Goal: Task Accomplishment & Management: Manage account settings

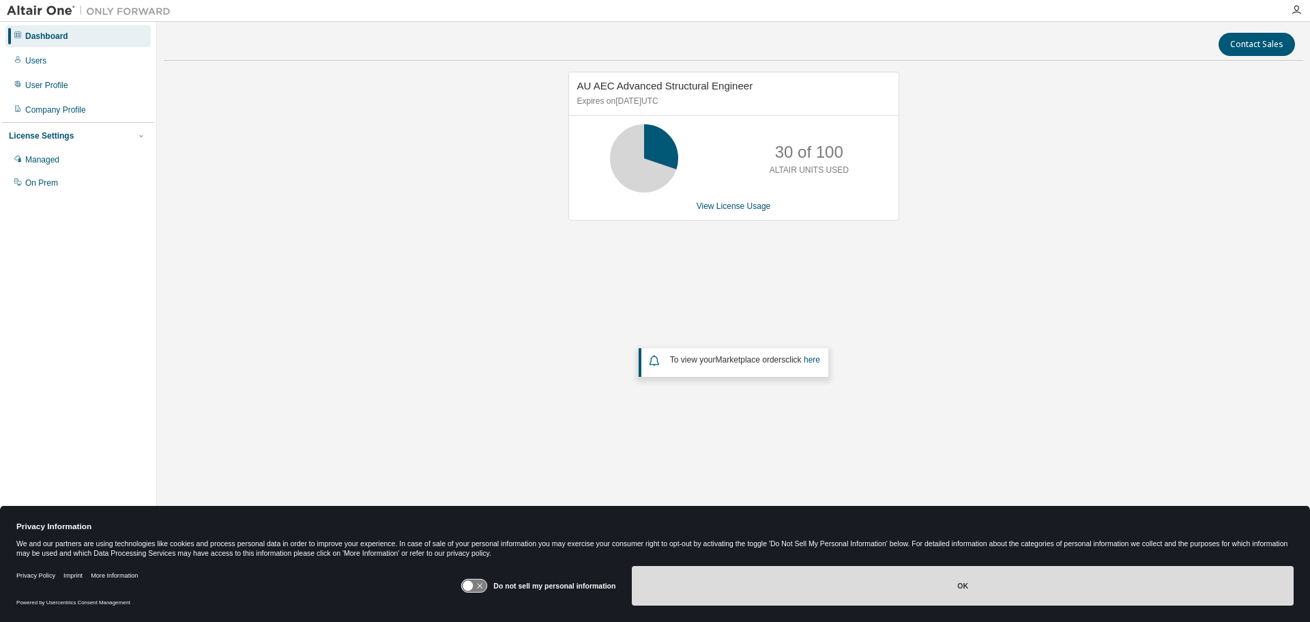
click at [951, 590] on button "OK" at bounding box center [963, 586] width 662 height 40
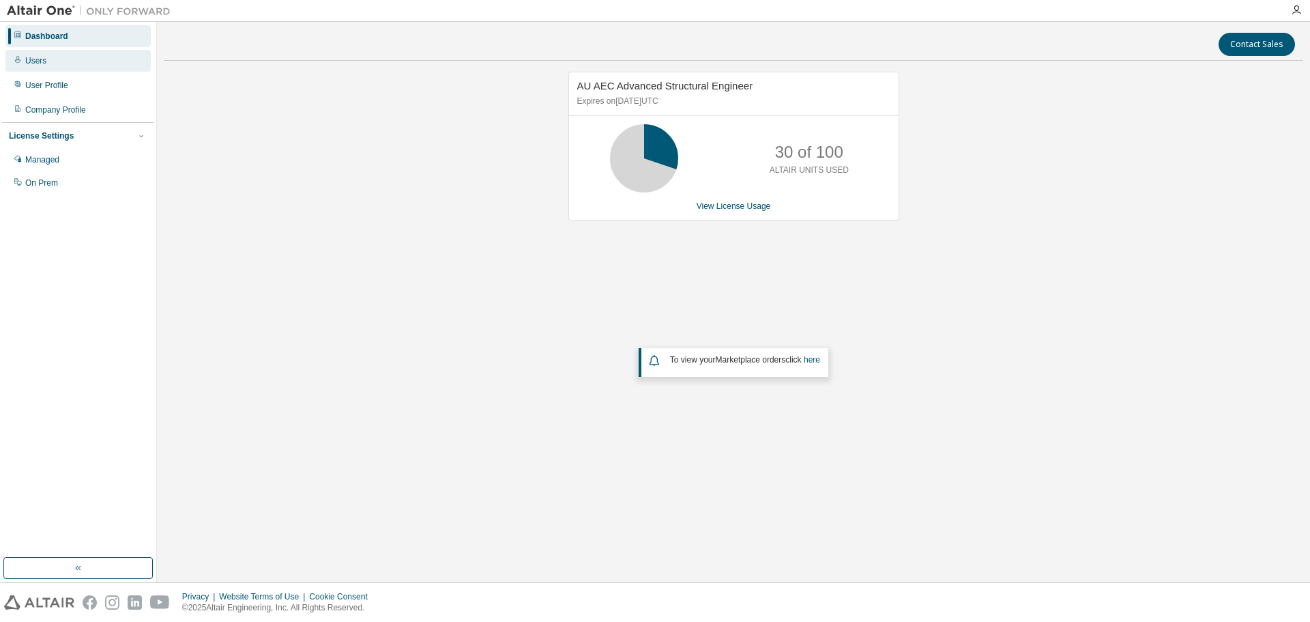
click at [31, 56] on div "Users" at bounding box center [35, 60] width 21 height 11
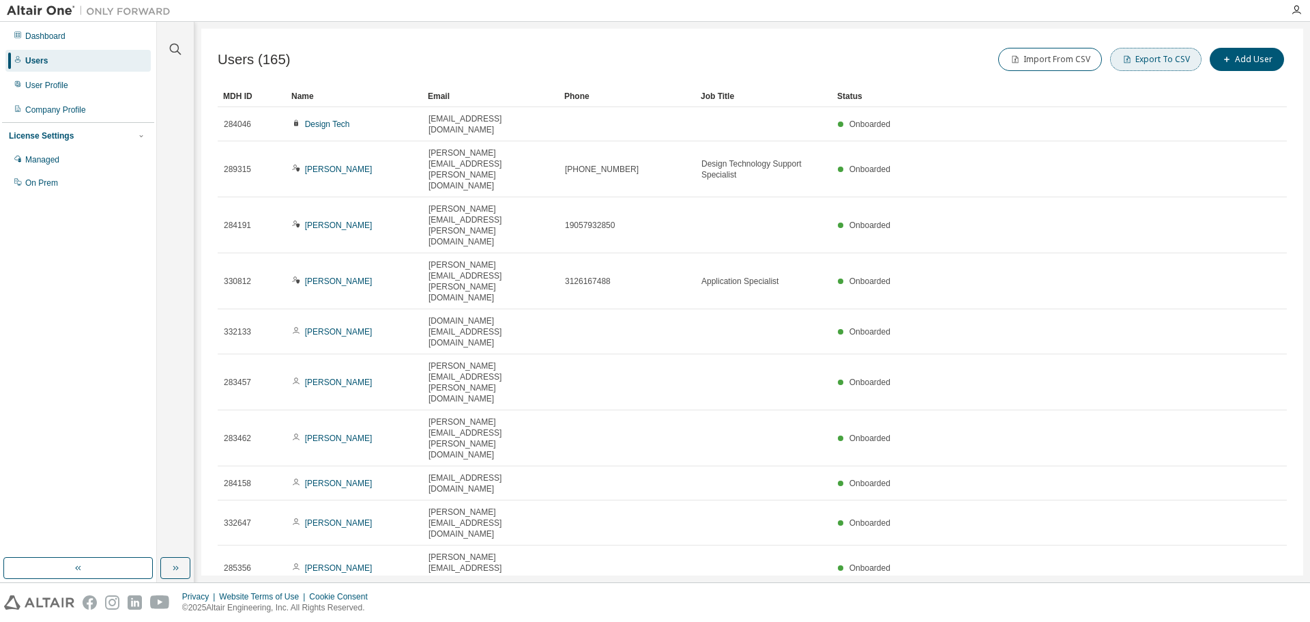
click at [1169, 53] on button "Export To CSV" at bounding box center [1155, 59] width 91 height 23
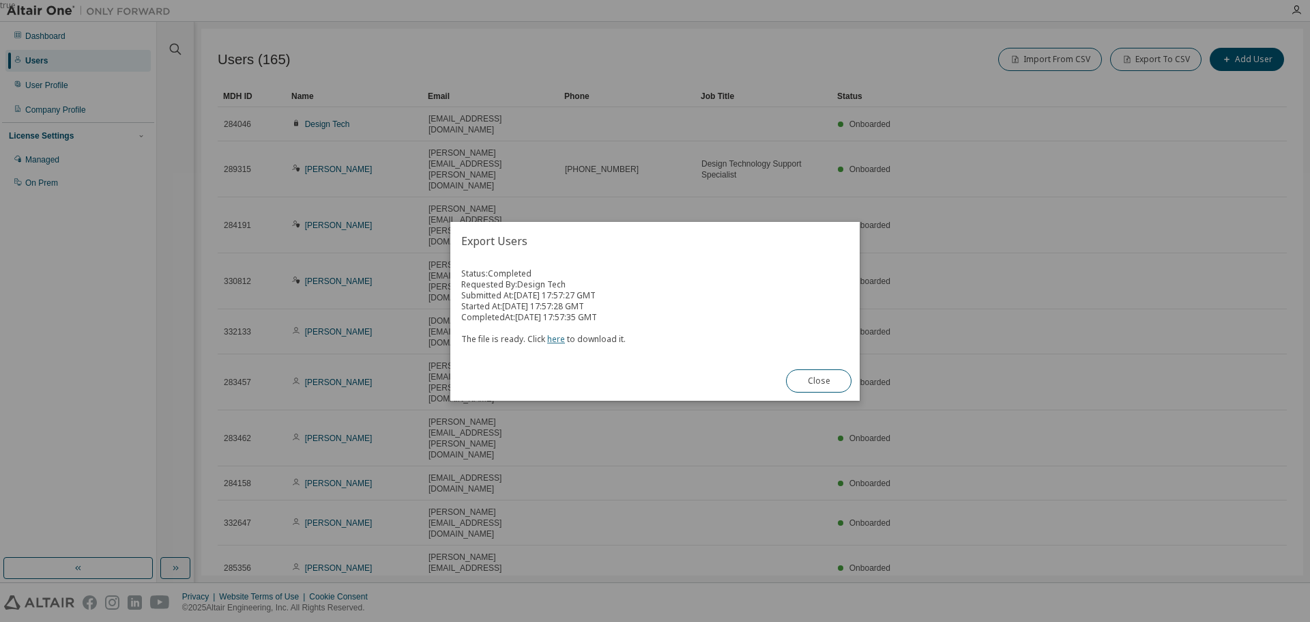
click at [553, 336] on link "here" at bounding box center [556, 339] width 18 height 12
click at [809, 379] on button "Close" at bounding box center [819, 380] width 66 height 23
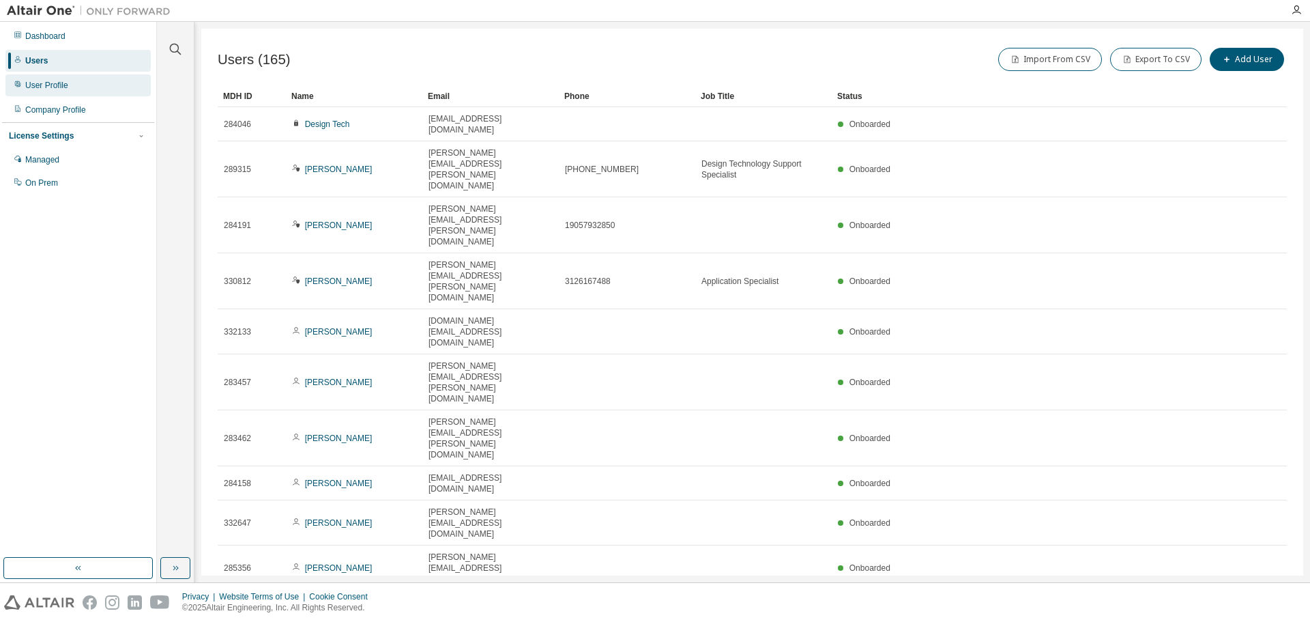
click at [43, 84] on div "User Profile" at bounding box center [46, 85] width 43 height 11
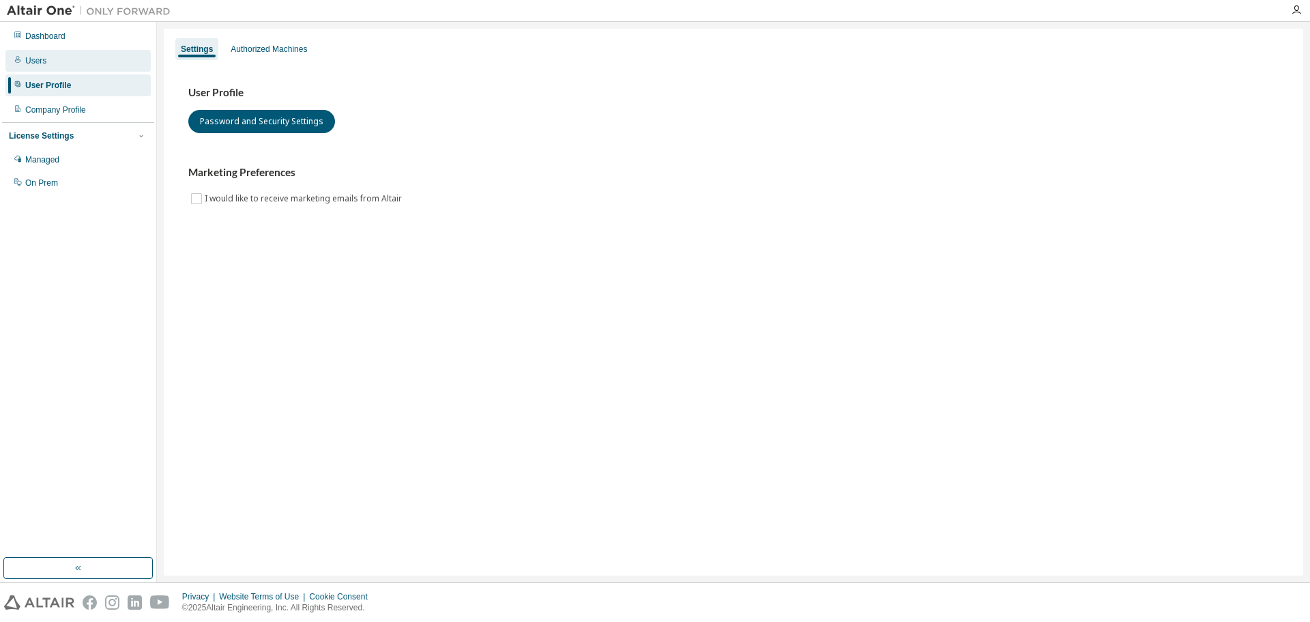
click at [38, 66] on div "Users" at bounding box center [35, 60] width 21 height 11
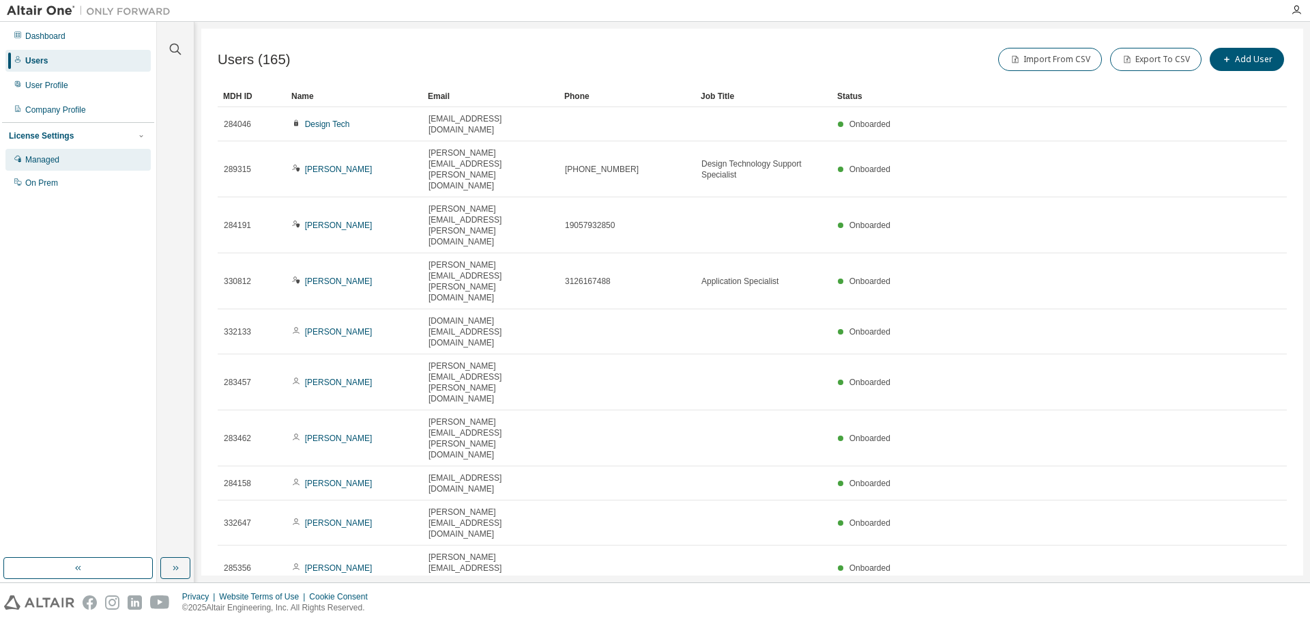
click at [50, 166] on div "Managed" at bounding box center [77, 160] width 145 height 22
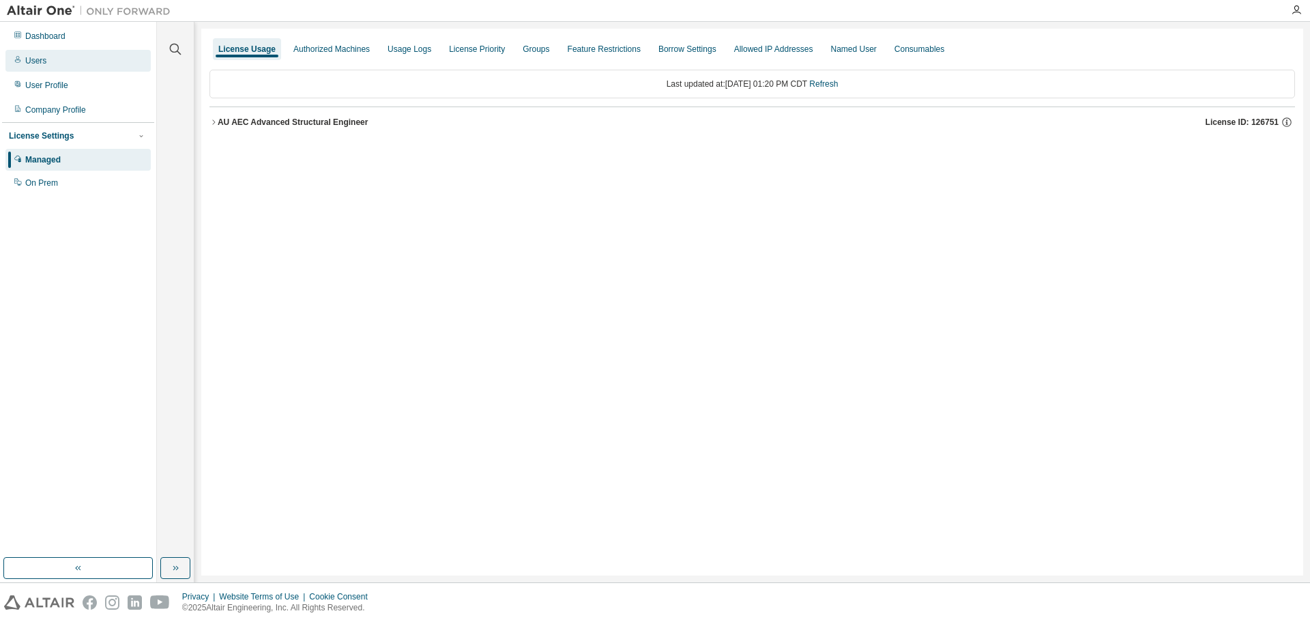
click at [38, 61] on div "Users" at bounding box center [35, 60] width 21 height 11
